Goal: Information Seeking & Learning: Learn about a topic

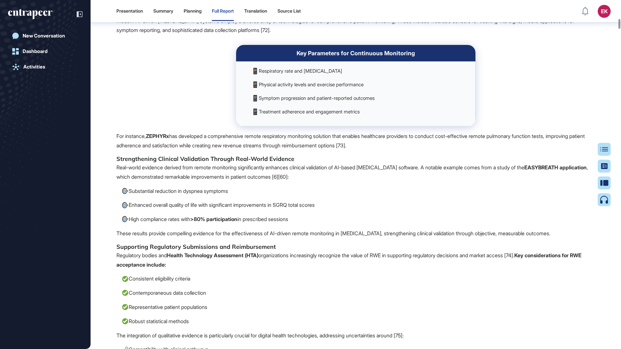
scroll to position [3979, 0]
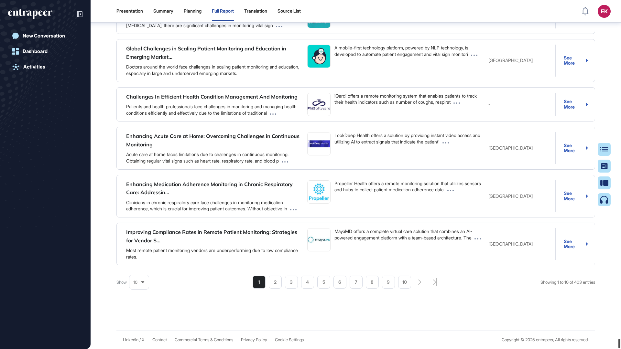
drag, startPoint x: 619, startPoint y: 34, endPoint x: 384, endPoint y: 267, distance: 330.7
click at [620, 349] on html "Presentation Summary Planning Full Report Translation Source List EK Admin Dash…" at bounding box center [310, 174] width 621 height 349
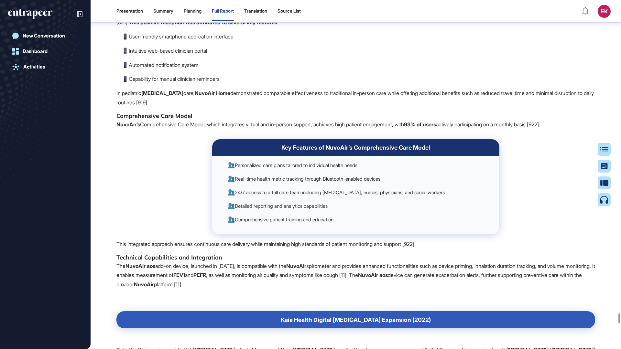
scroll to position [66154, 0]
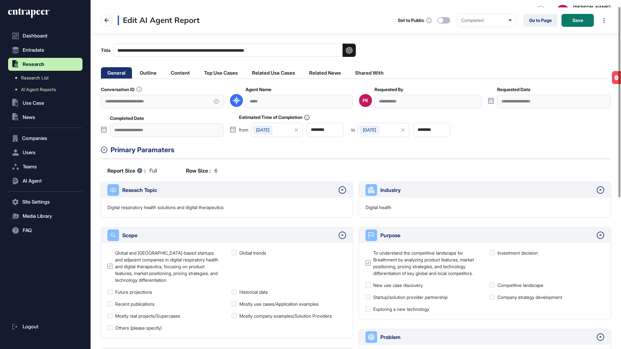
scroll to position [9, 0]
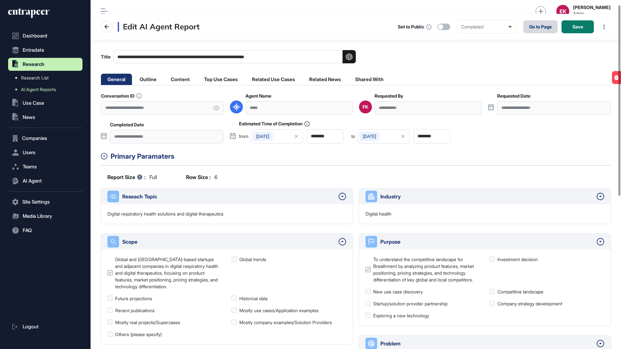
click at [537, 23] on link "Go to Page" at bounding box center [540, 26] width 34 height 13
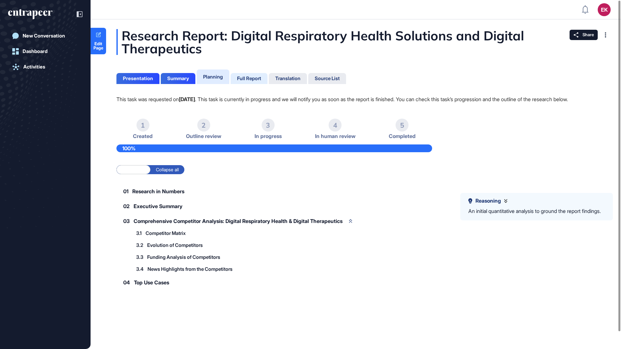
click at [248, 79] on div "Full Report" at bounding box center [249, 79] width 24 height 6
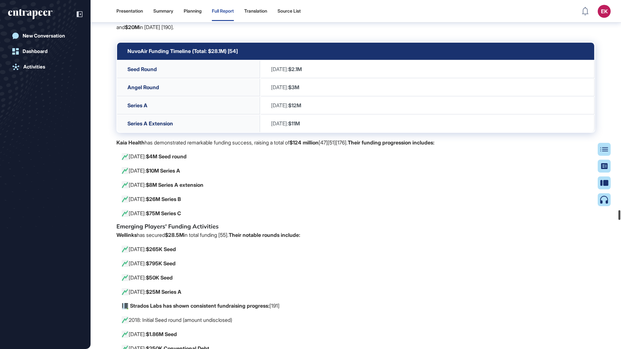
scroll to position [10214, 0]
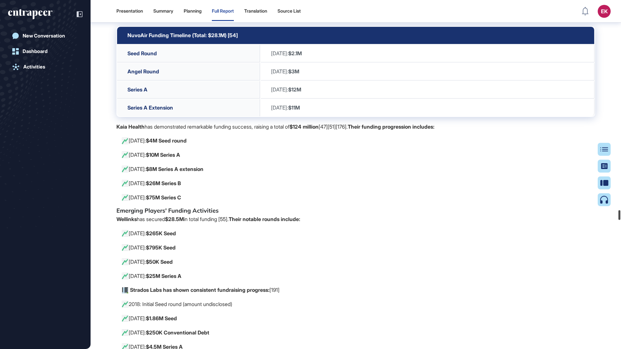
drag, startPoint x: 620, startPoint y: 36, endPoint x: 659, endPoint y: 217, distance: 185.4
click at [620, 217] on html "Presentation Summary Planning Full Report Translation Source List EK Admin Dash…" at bounding box center [310, 174] width 621 height 349
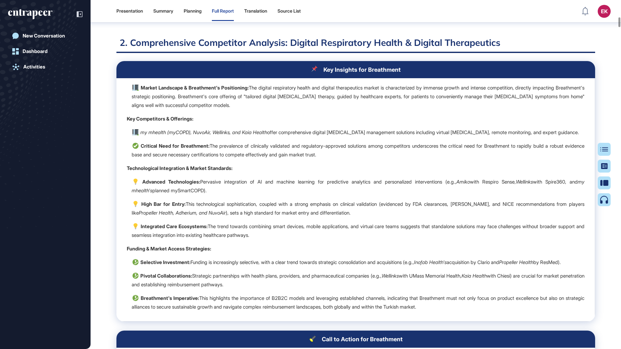
scroll to position [796, 0]
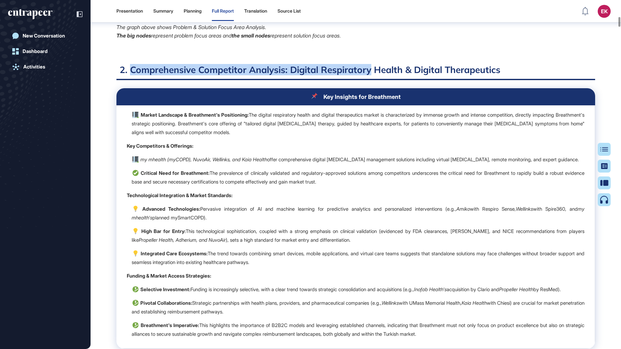
drag, startPoint x: 131, startPoint y: 70, endPoint x: 371, endPoint y: 71, distance: 240.5
click at [371, 71] on h2 "2. Comprehensive Competitor Analysis: Digital Respiratory Health & Digital Ther…" at bounding box center [355, 72] width 478 height 16
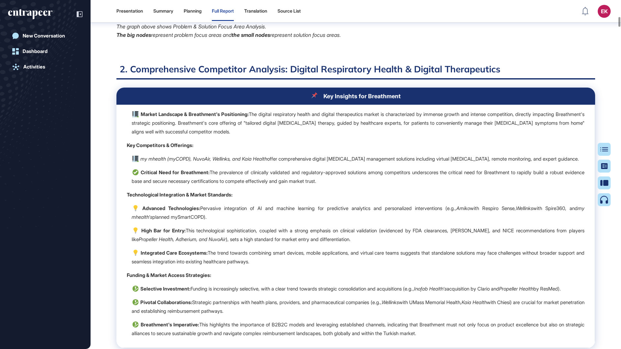
drag, startPoint x: 131, startPoint y: 70, endPoint x: 288, endPoint y: 71, distance: 157.1
click at [288, 71] on h2 "2. Comprehensive Competitor Analysis: Digital Respiratory Health & Digital Ther…" at bounding box center [355, 71] width 478 height 16
copy h2 "Comprehensive Competitor Analysis:"
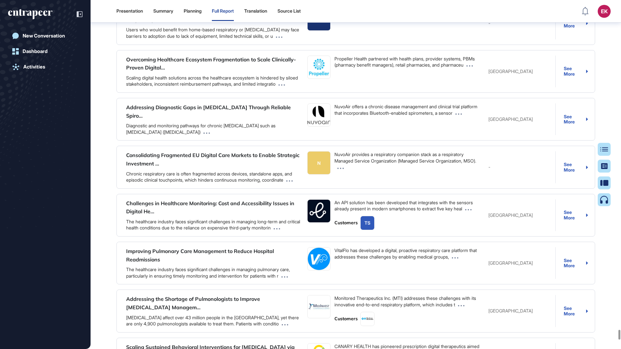
scroll to position [16017, 0]
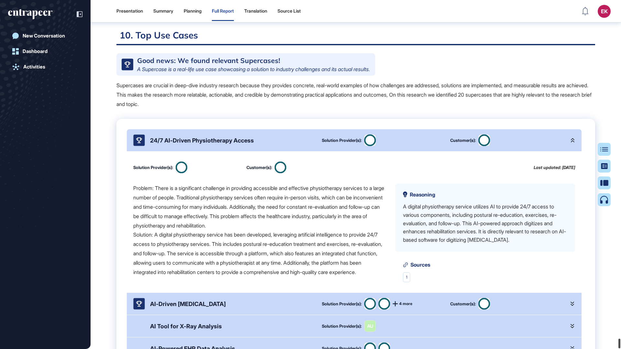
scroll to position [86361, 0]
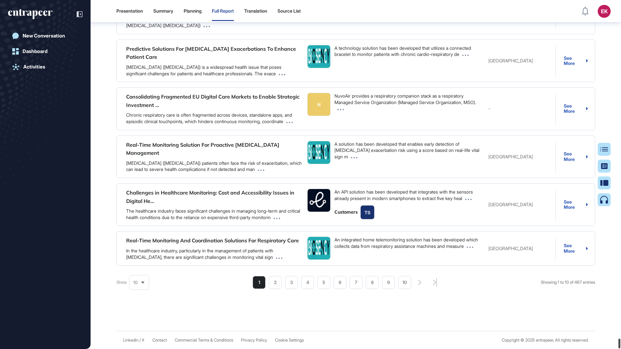
drag, startPoint x: 619, startPoint y: 27, endPoint x: 661, endPoint y: 483, distance: 457.4
click at [620, 349] on html "Presentation Summary Planning Full Report Translation Source List EK Admin Dash…" at bounding box center [310, 174] width 621 height 349
drag, startPoint x: 620, startPoint y: 341, endPoint x: 629, endPoint y: 368, distance: 29.3
click at [620, 349] on html "Presentation Summary Planning Full Report Translation Source List EK Admin Dash…" at bounding box center [310, 174] width 621 height 349
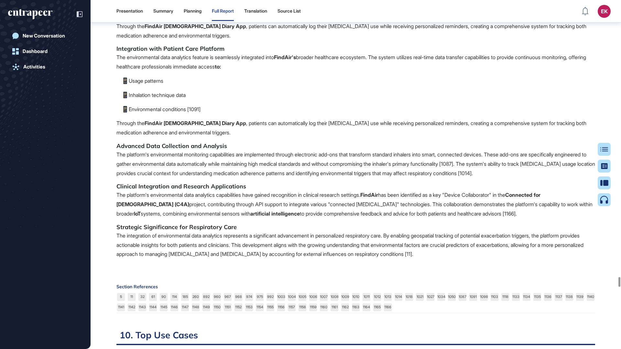
scroll to position [70624, 0]
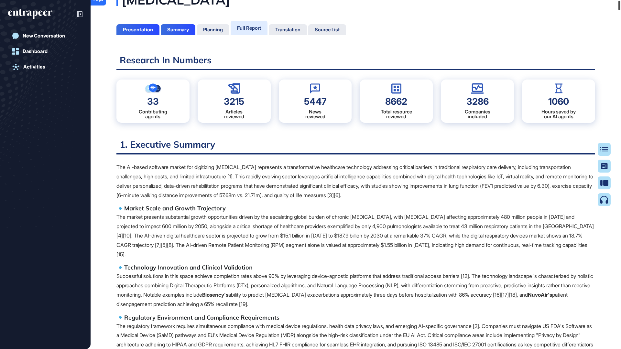
scroll to position [0, 0]
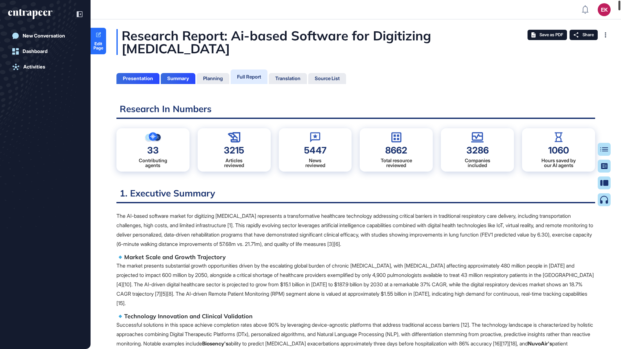
drag, startPoint x: 619, startPoint y: 175, endPoint x: 508, endPoint y: 0, distance: 207.4
click at [507, 0] on div "EK Admin Dashboard Dashboard Profile My Content Request More Data New Conversat…" at bounding box center [310, 174] width 621 height 349
click at [508, 0] on header "EK Admin Dashboard Dashboard Profile My Content Request More Data" at bounding box center [310, 9] width 621 height 19
click at [411, 53] on div "Research Report: Ai-based Software for Digitizing [MEDICAL_DATA]" at bounding box center [355, 42] width 478 height 26
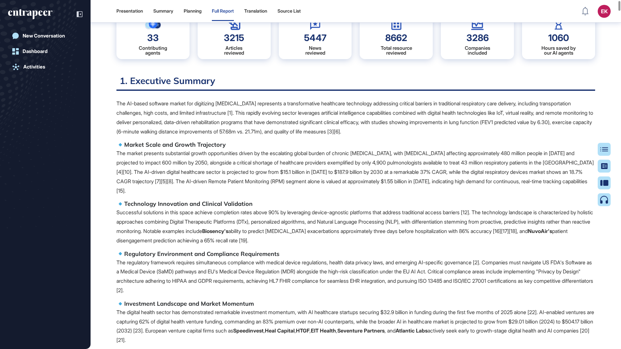
scroll to position [101, 0]
drag, startPoint x: 213, startPoint y: 185, endPoint x: 135, endPoint y: 156, distance: 83.0
click at [140, 156] on p "The market presents substantial growth opportunities driven by the escalating g…" at bounding box center [355, 171] width 478 height 47
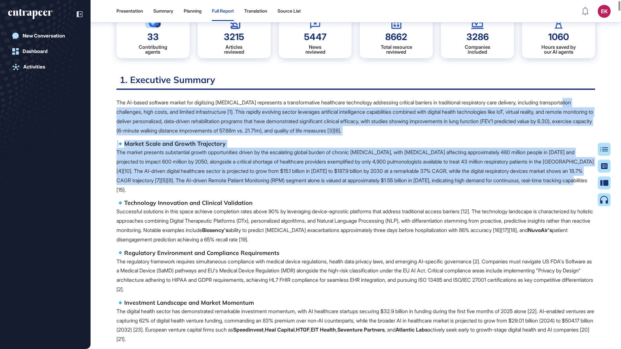
drag, startPoint x: 206, startPoint y: 190, endPoint x: 113, endPoint y: 102, distance: 127.8
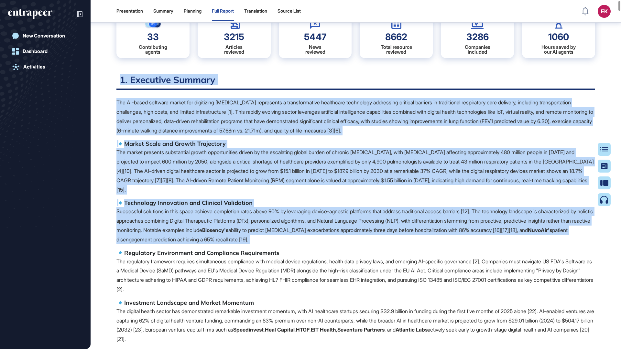
drag, startPoint x: 112, startPoint y: 76, endPoint x: 216, endPoint y: 245, distance: 197.8
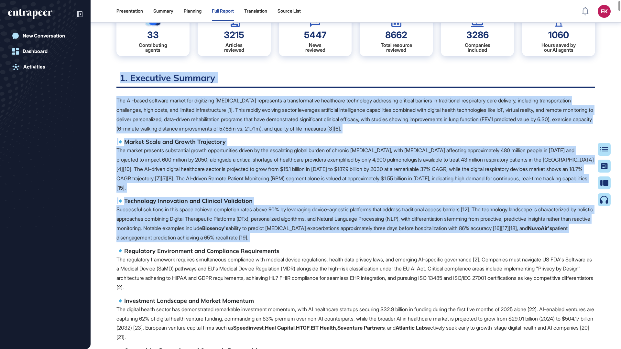
click at [216, 245] on div "The AI-based software market for digitizing pulmonary rehabilitation represents…" at bounding box center [355, 289] width 478 height 386
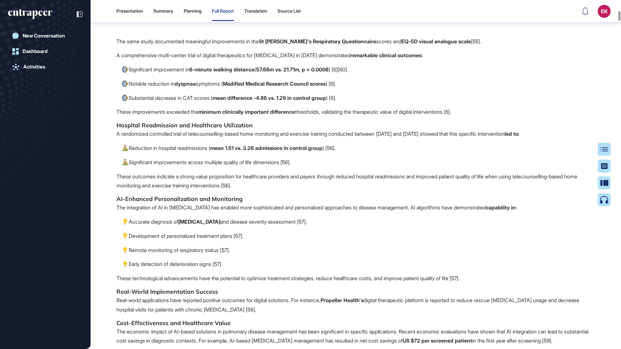
scroll to position [2681, 0]
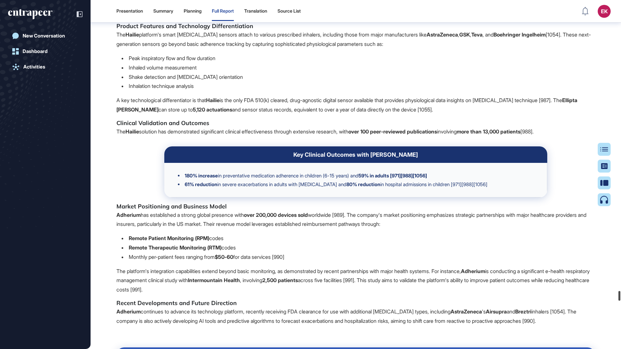
drag, startPoint x: 619, startPoint y: 16, endPoint x: 613, endPoint y: 294, distance: 277.4
click at [618, 293] on div at bounding box center [619, 296] width 2 height 10
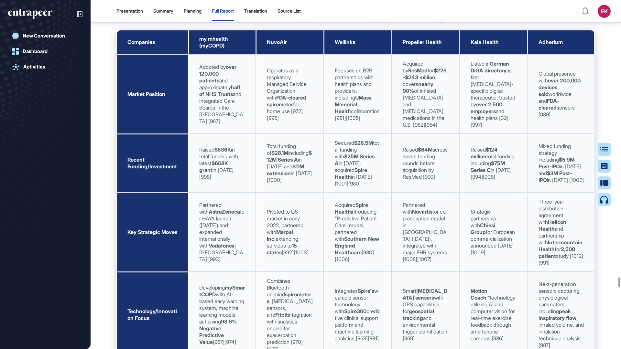
scroll to position [70709, 0]
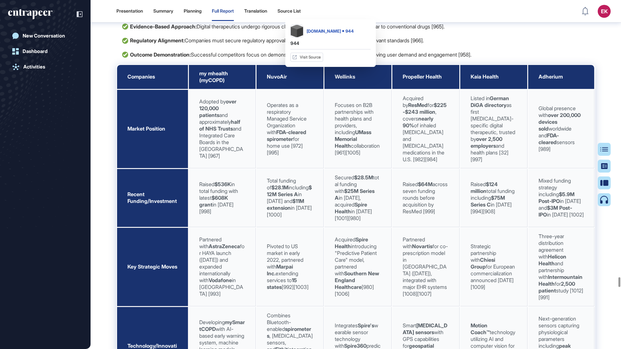
scroll to position [70673, 0]
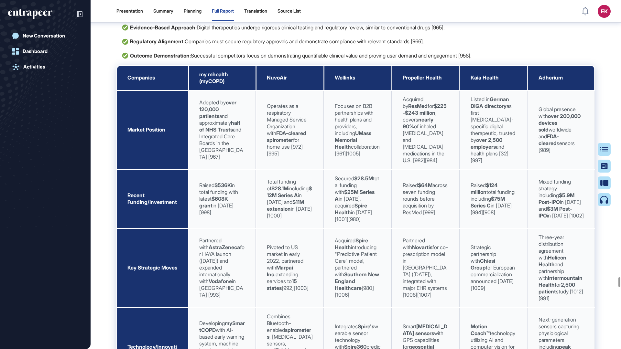
drag, startPoint x: 287, startPoint y: 128, endPoint x: 501, endPoint y: 129, distance: 214.0
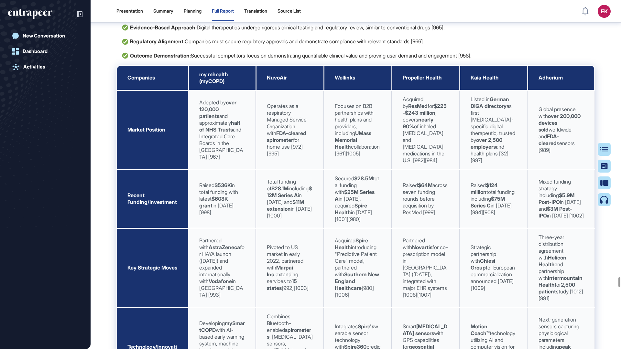
drag, startPoint x: 501, startPoint y: 129, endPoint x: 287, endPoint y: 122, distance: 213.8
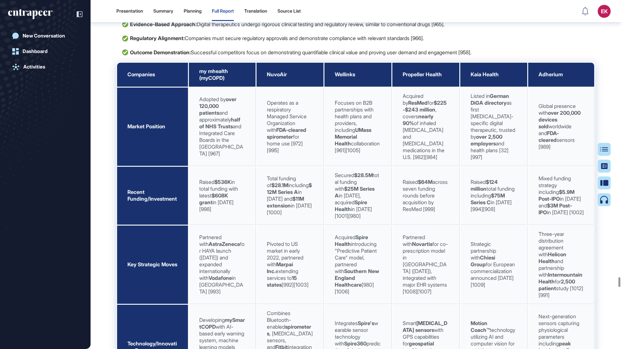
scroll to position [70676, 0]
drag, startPoint x: 288, startPoint y: 124, endPoint x: 501, endPoint y: 124, distance: 213.0
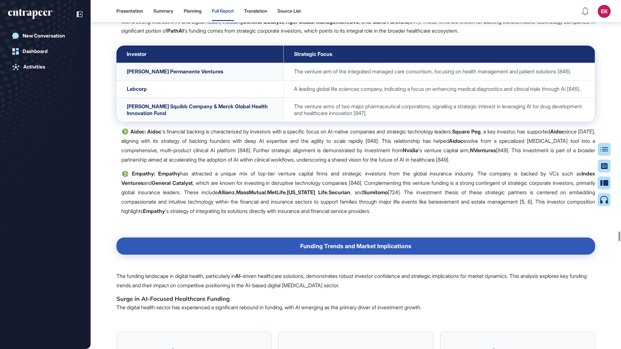
scroll to position [58929, 0]
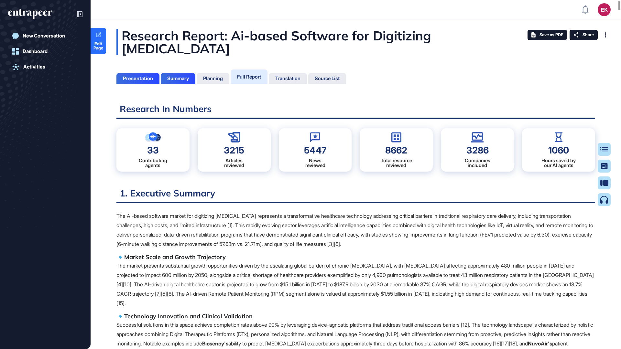
scroll to position [317, 2]
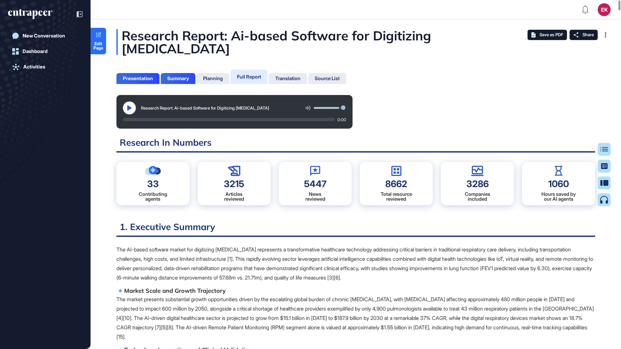
click at [133, 107] on button at bounding box center [129, 107] width 13 height 13
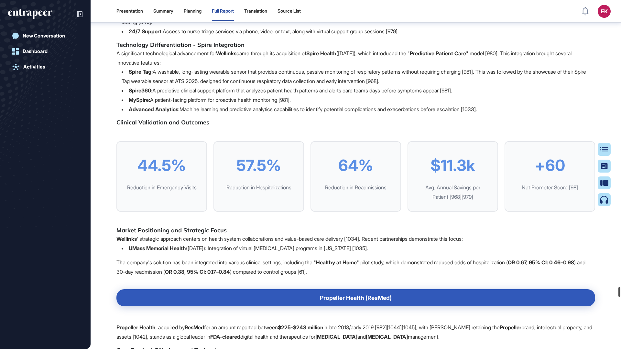
scroll to position [72478, 0]
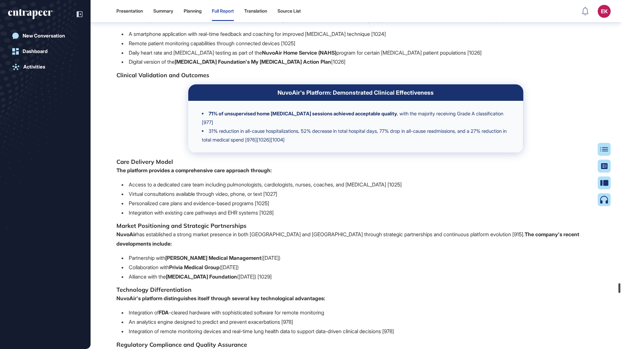
drag, startPoint x: 619, startPoint y: 19, endPoint x: 662, endPoint y: 290, distance: 273.9
click at [620, 290] on html "Presentation Summary Planning Full Report Translation Source List EK Admin Dash…" at bounding box center [310, 174] width 621 height 349
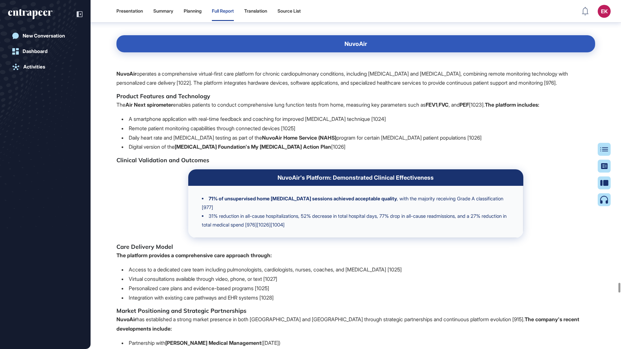
scroll to position [72406, 0]
